Goal: Transaction & Acquisition: Obtain resource

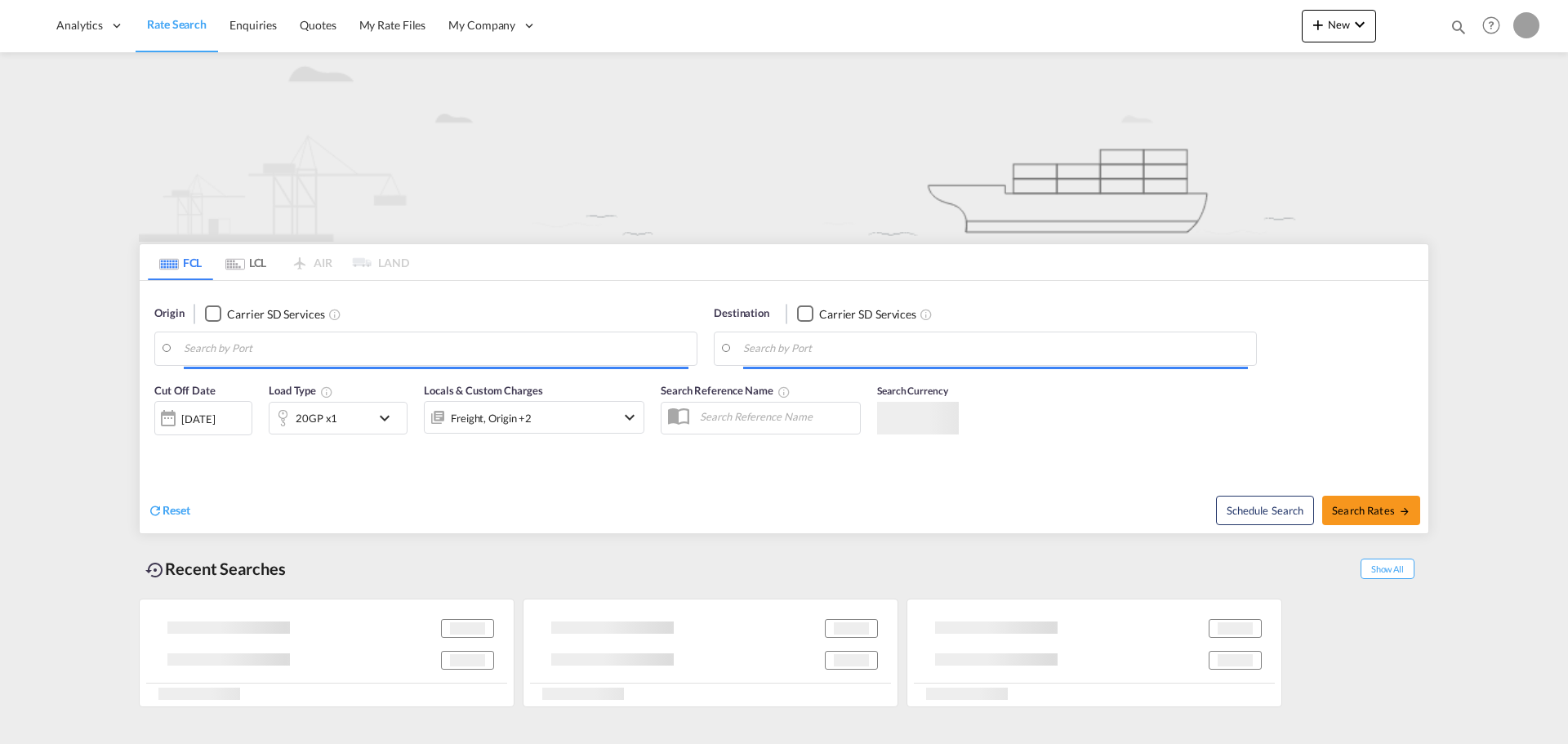
type input "Laem Chabang, THLCH"
type input "[GEOGRAPHIC_DATA], [GEOGRAPHIC_DATA], USDEN"
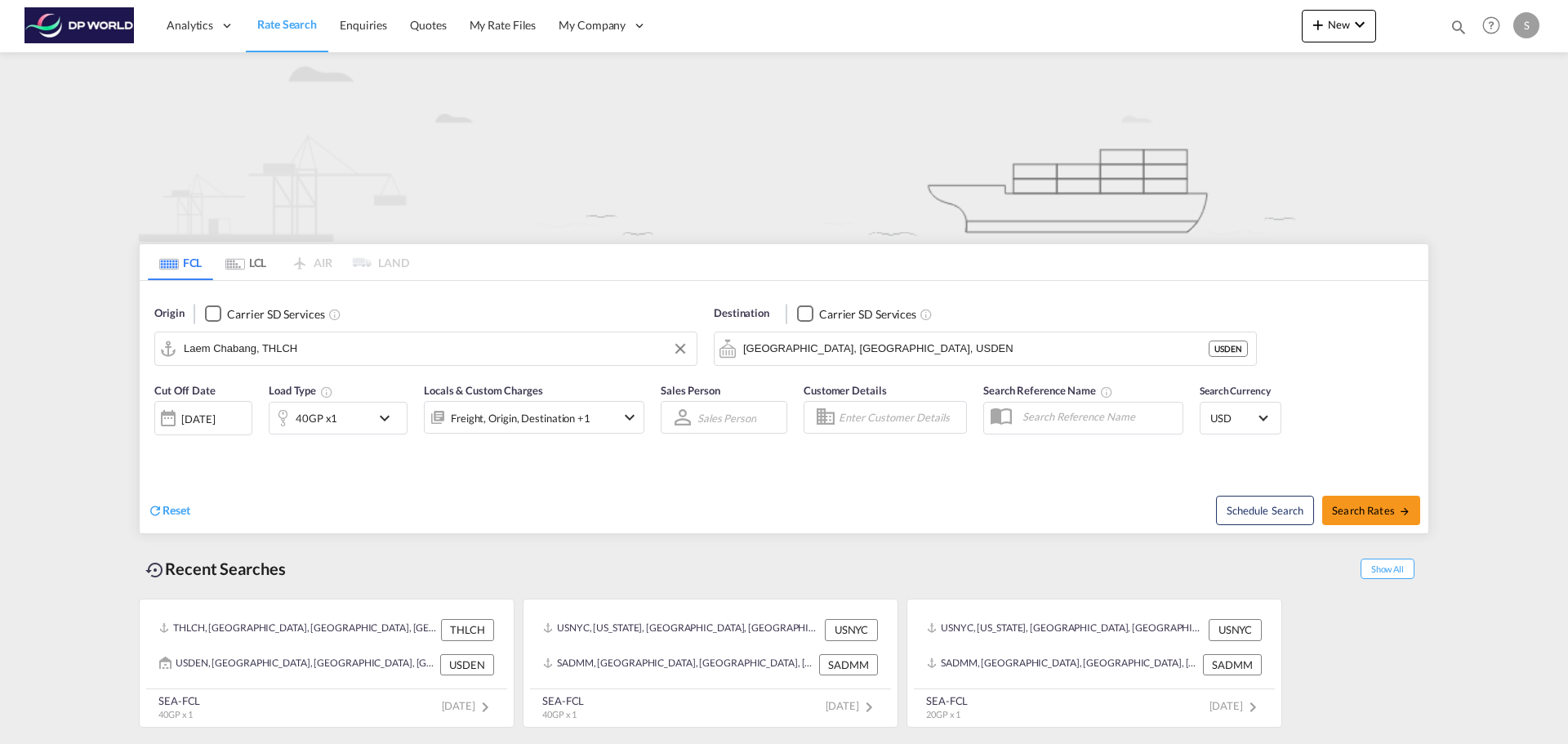
click at [336, 349] on input "Laem Chabang, THLCH" at bounding box center [436, 349] width 505 height 25
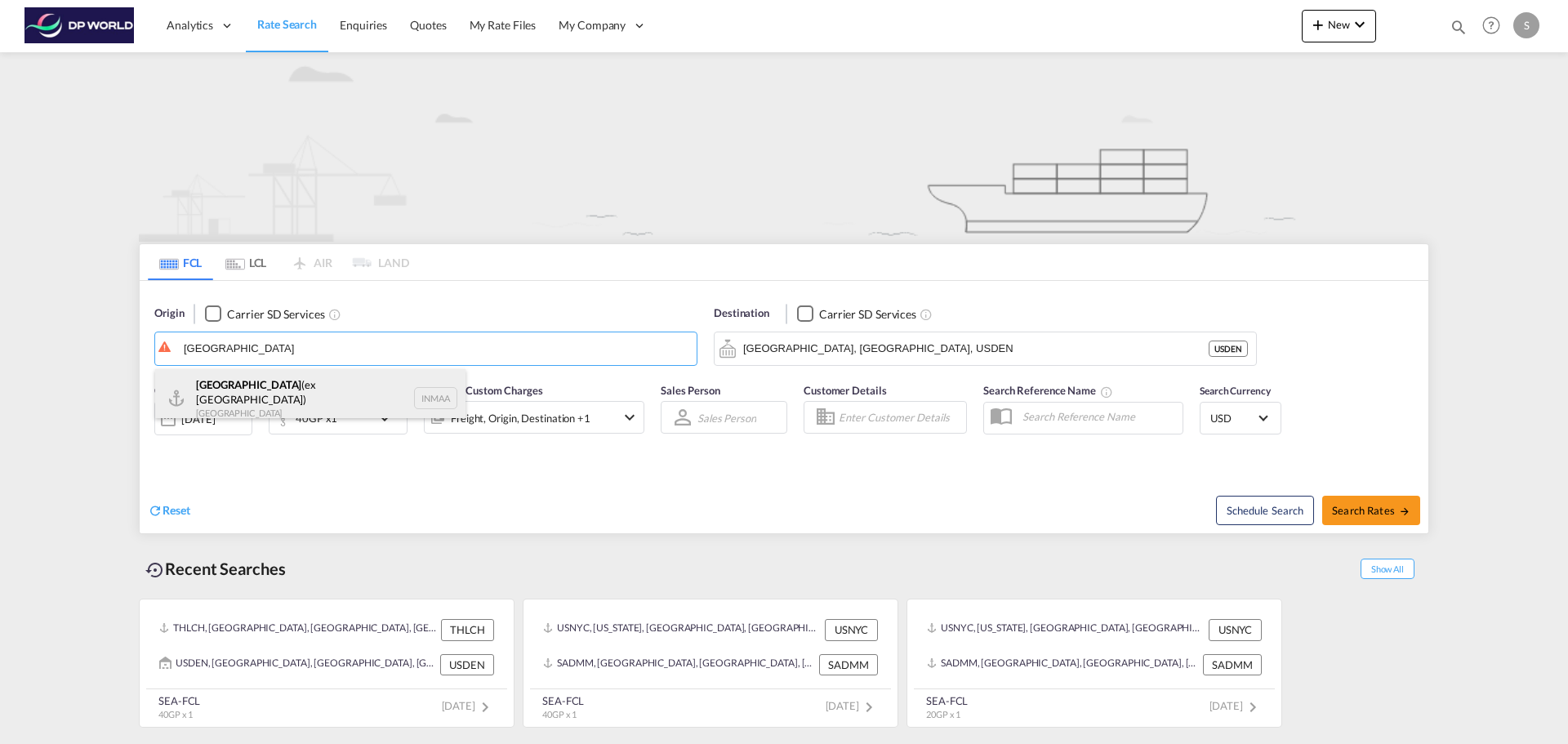
click at [316, 397] on div "[GEOGRAPHIC_DATA] (ex [GEOGRAPHIC_DATA]) [GEOGRAPHIC_DATA] INMAA" at bounding box center [311, 398] width 311 height 59
type input "[GEOGRAPHIC_DATA] (ex [GEOGRAPHIC_DATA]), INMAA"
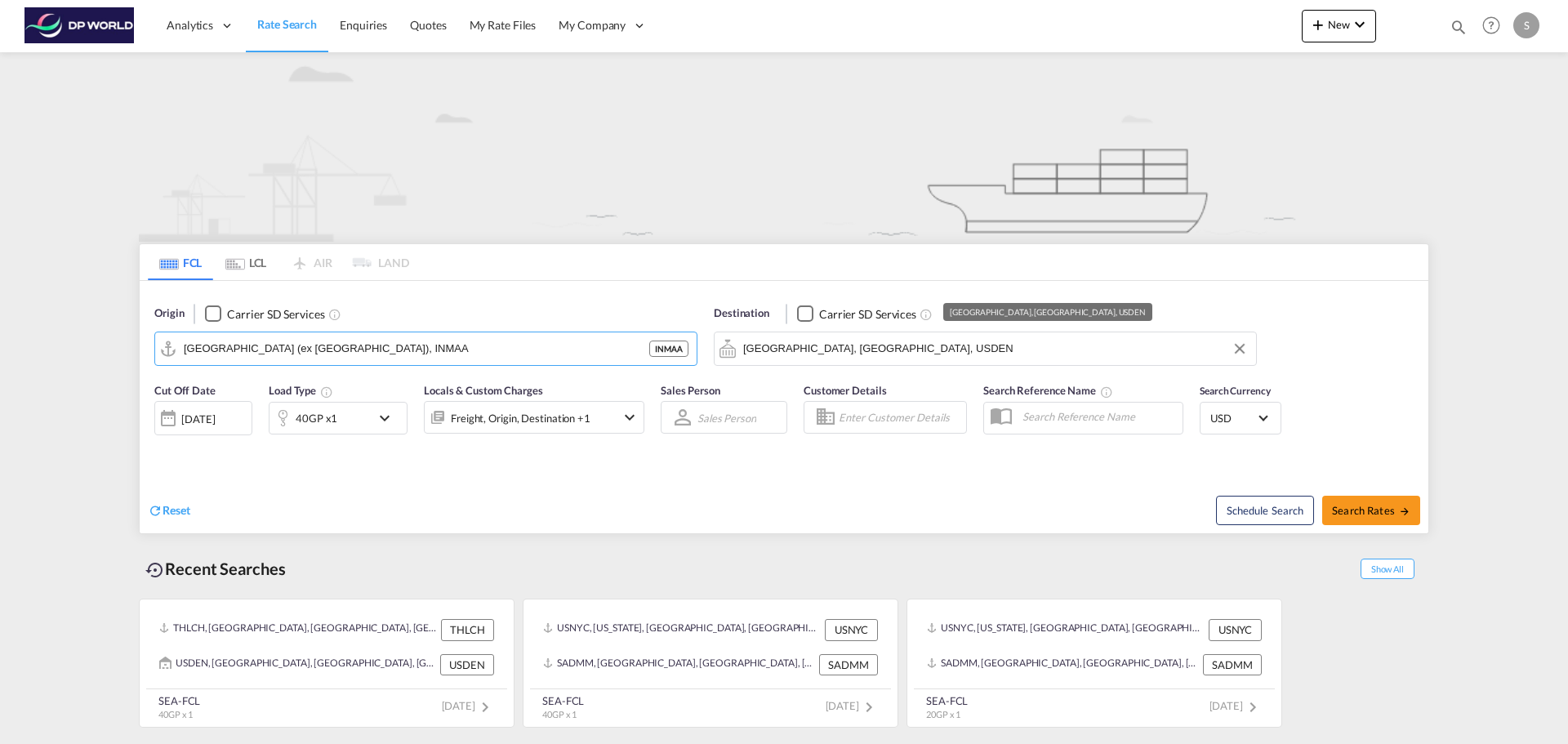
click at [905, 342] on input "[GEOGRAPHIC_DATA], [GEOGRAPHIC_DATA], USDEN" at bounding box center [995, 349] width 505 height 25
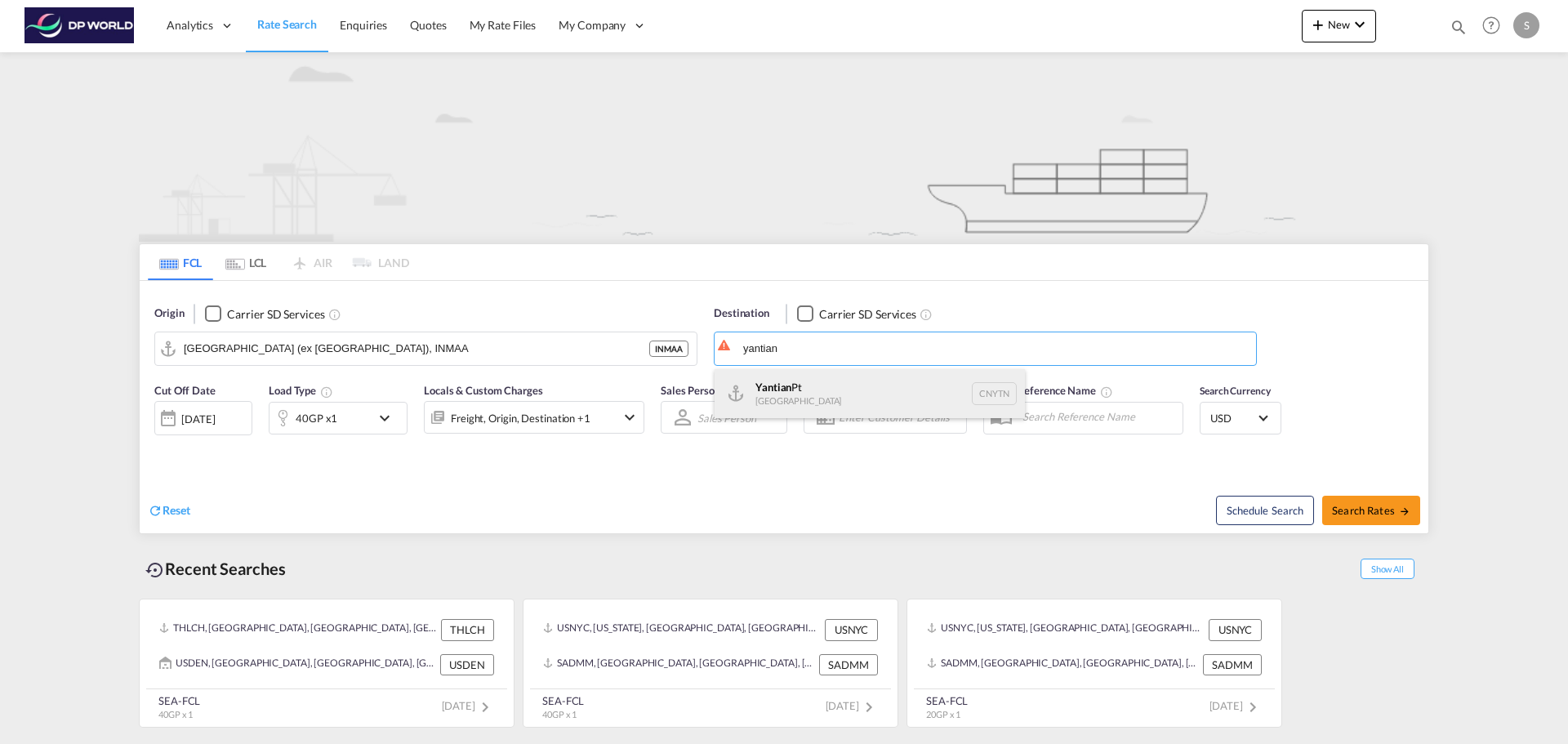
click at [835, 392] on div "Yantian Pt China CNYTN" at bounding box center [870, 394] width 311 height 49
type input "Yantian Pt, CNYTN"
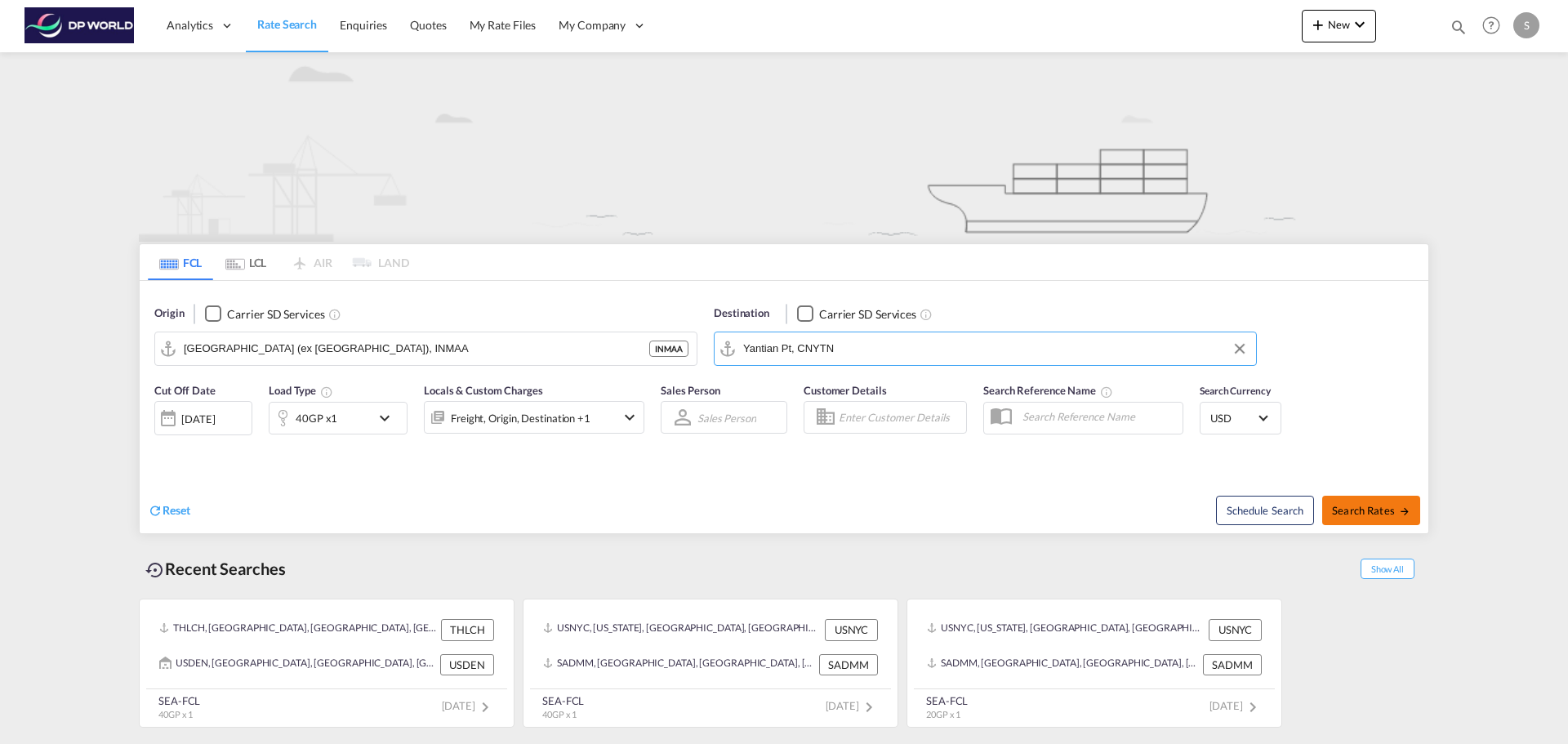
click at [1358, 516] on span "Search Rates" at bounding box center [1371, 510] width 78 height 13
type input "INMAA to CNYTN / [DATE]"
